Goal: Information Seeking & Learning: Check status

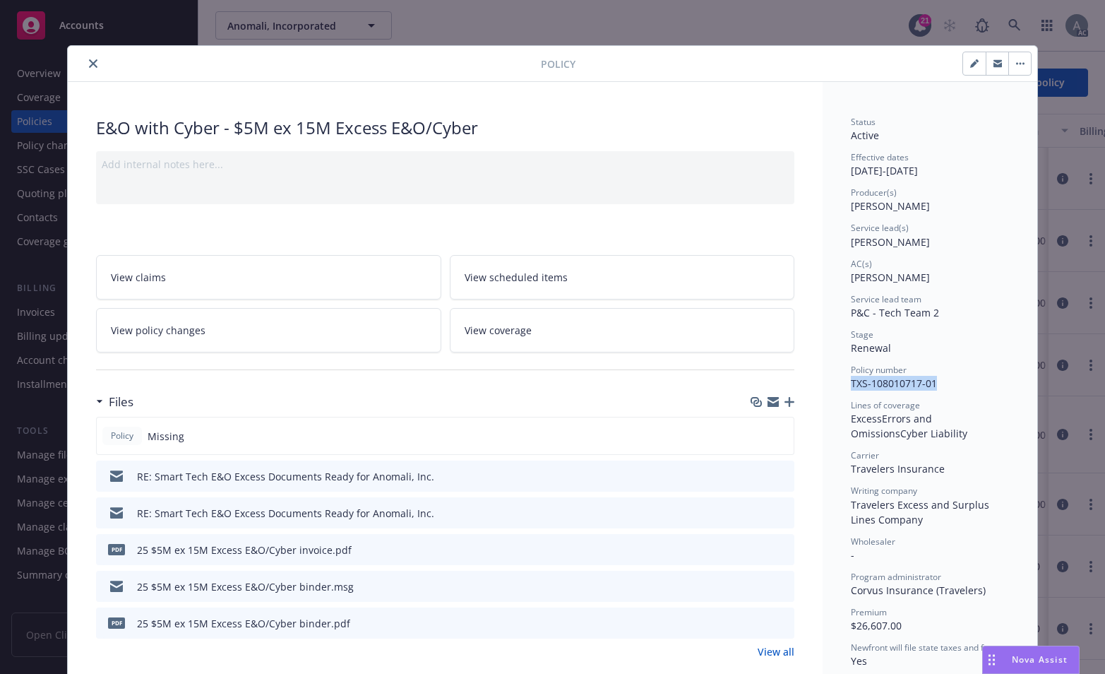
drag, startPoint x: 917, startPoint y: 381, endPoint x: 843, endPoint y: 384, distance: 74.2
copy span "TXS-108010717-01"
